Goal: Transaction & Acquisition: Subscribe to service/newsletter

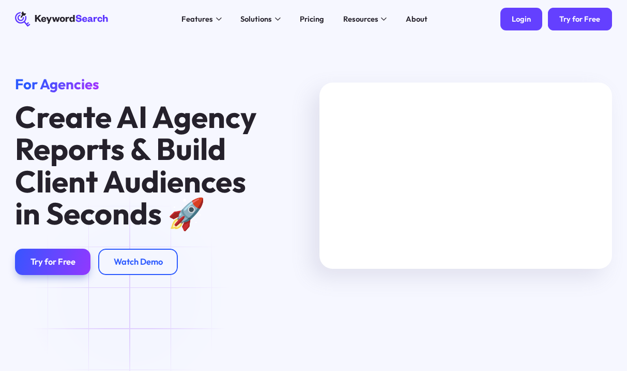
click at [521, 21] on div "Login" at bounding box center [520, 18] width 19 height 9
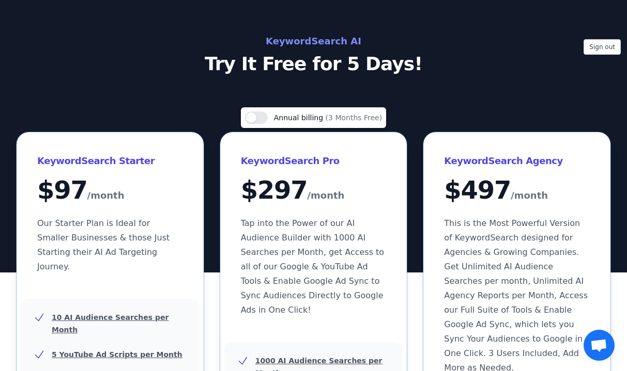
click at [341, 40] on h2 "KeywordSearch AI" at bounding box center [313, 41] width 463 height 17
click at [595, 51] on button "Sign out" at bounding box center [601, 46] width 37 height 15
click at [263, 116] on button "Use setting" at bounding box center [256, 118] width 23 height 12
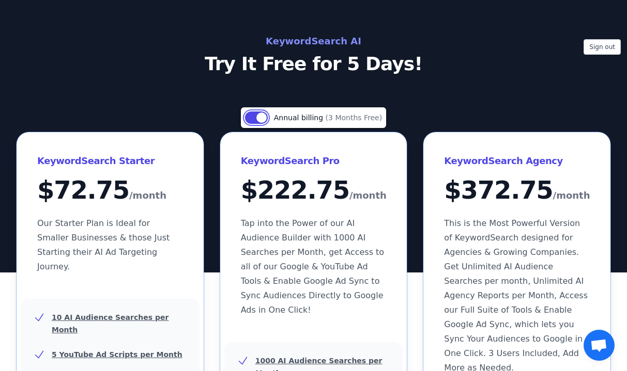
click at [254, 117] on button "Use setting" at bounding box center [256, 118] width 23 height 12
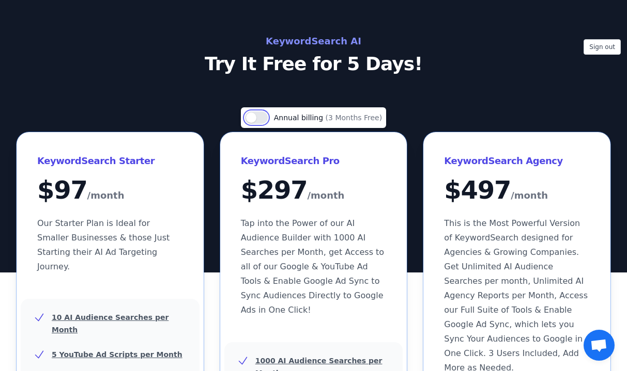
click at [261, 119] on button "Use setting" at bounding box center [256, 118] width 23 height 12
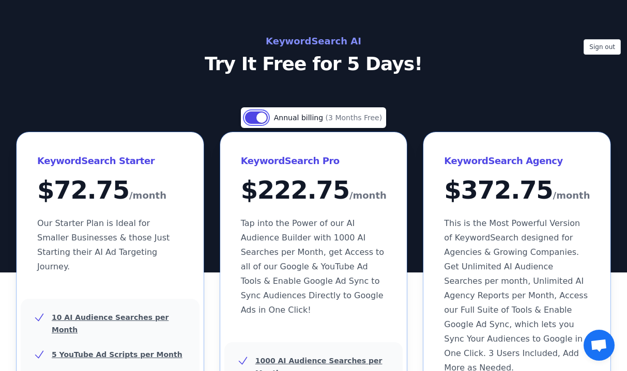
click at [248, 118] on button "Use setting" at bounding box center [256, 118] width 23 height 12
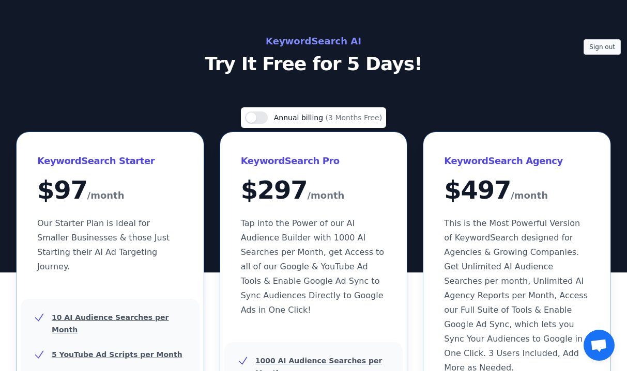
click at [597, 45] on button "Sign out" at bounding box center [601, 46] width 37 height 15
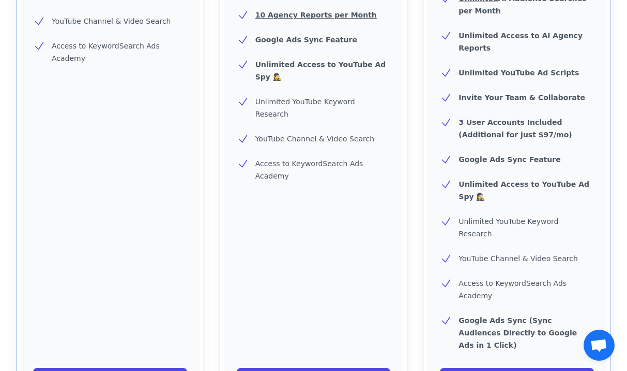
scroll to position [446, 0]
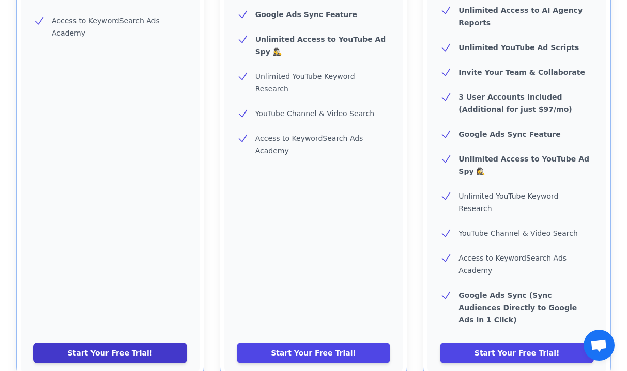
click at [102, 343] on link "Start Your Free Trial!" at bounding box center [110, 353] width 154 height 21
